Goal: Task Accomplishment & Management: Complete application form

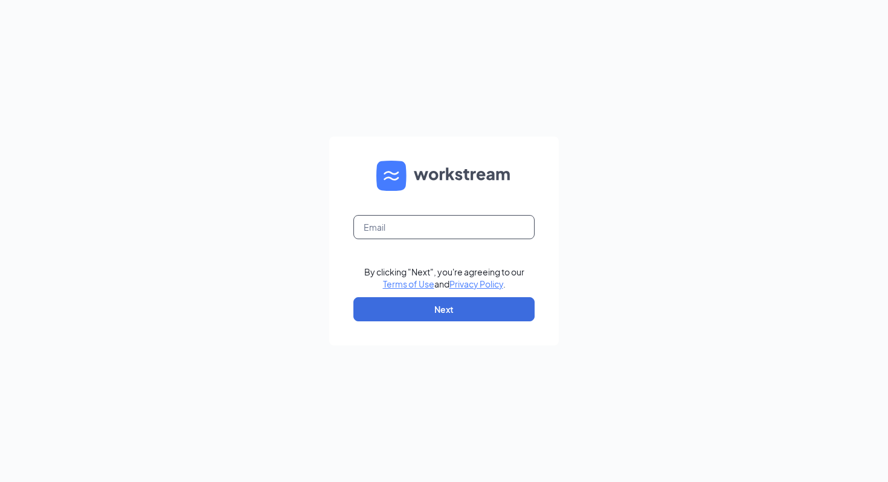
click at [432, 229] on input "text" at bounding box center [443, 227] width 181 height 24
type input "[EMAIL_ADDRESS][PERSON_NAME][DOMAIN_NAME]"
click at [483, 323] on form "[EMAIL_ADDRESS][PERSON_NAME][DOMAIN_NAME] By clicking "Next", you're agreeing t…" at bounding box center [443, 240] width 229 height 209
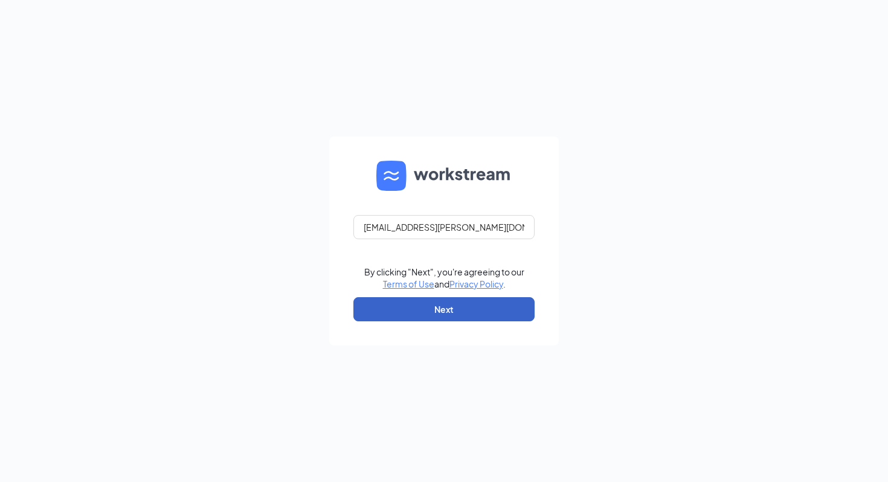
click at [467, 307] on button "Next" at bounding box center [443, 309] width 181 height 24
